Goal: Find specific page/section: Find specific page/section

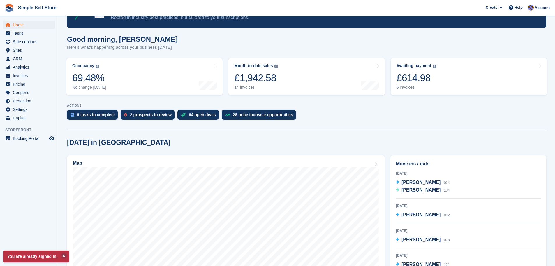
scroll to position [29, 0]
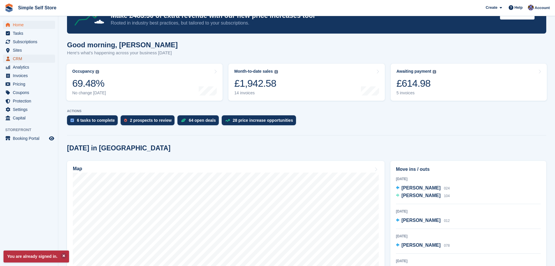
click at [18, 55] on span "CRM" at bounding box center [30, 59] width 35 height 8
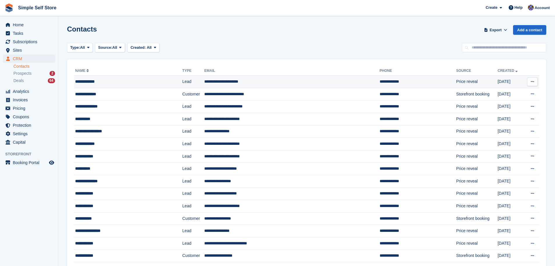
click at [238, 82] on td "**********" at bounding box center [292, 82] width 176 height 13
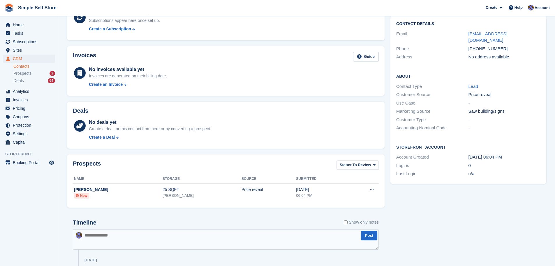
scroll to position [106, 0]
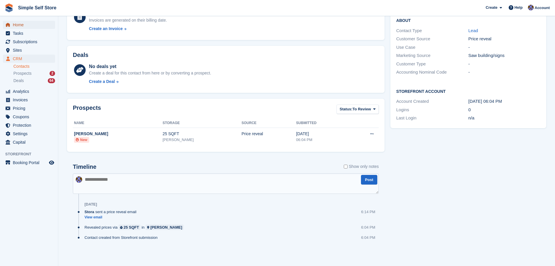
click at [15, 22] on span "Home" at bounding box center [30, 25] width 35 height 8
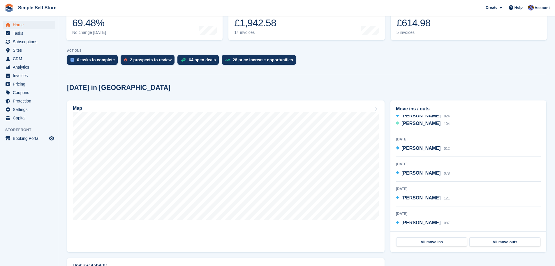
scroll to position [117, 0]
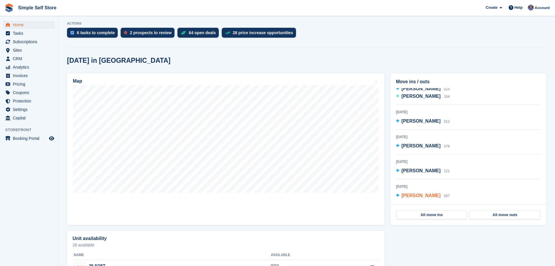
click at [427, 199] on div "Christopher Barre 087" at bounding box center [426, 196] width 48 height 8
